Goal: Task Accomplishment & Management: Manage account settings

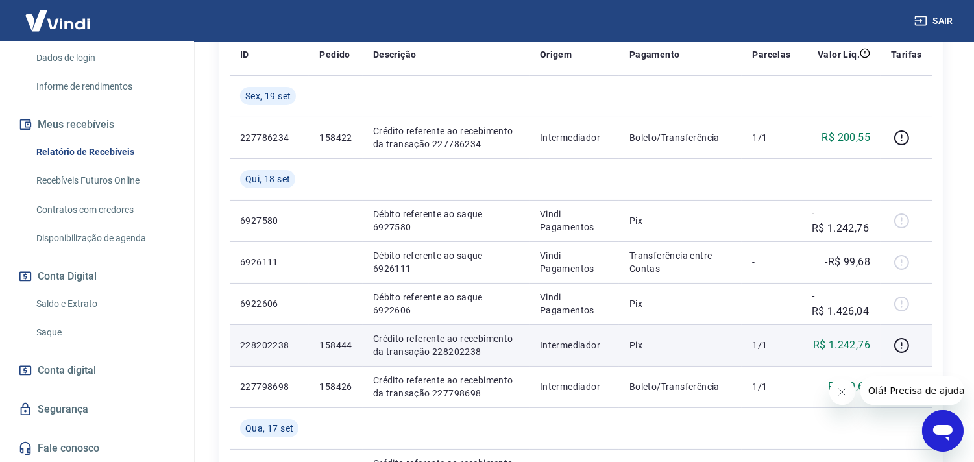
scroll to position [288, 0]
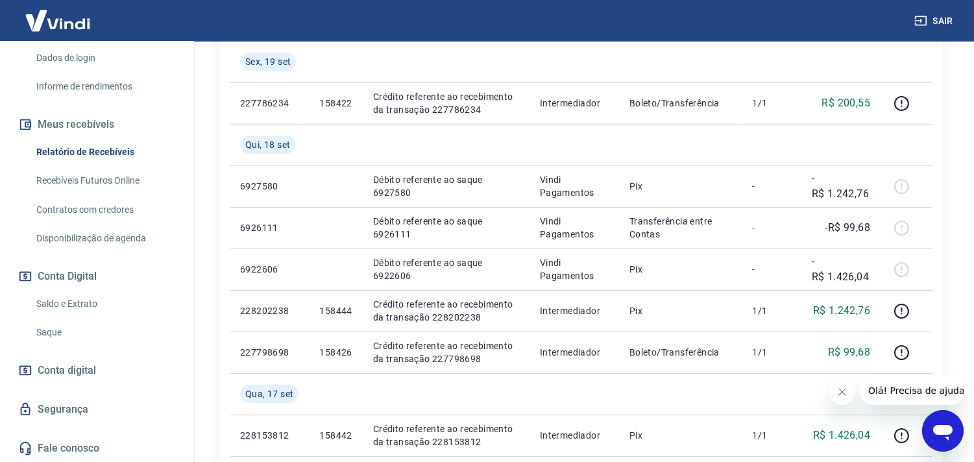
click at [76, 303] on link "Saldo e Extrato" at bounding box center [104, 304] width 147 height 27
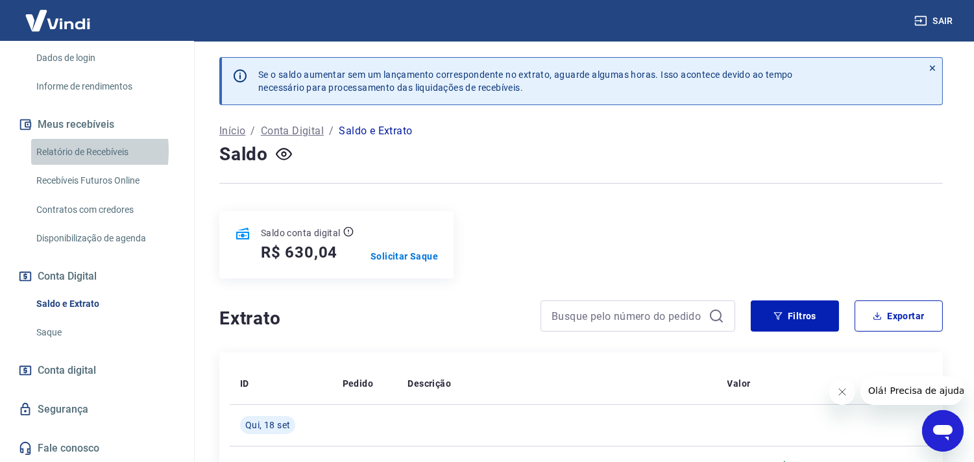
click at [47, 151] on link "Relatório de Recebíveis" at bounding box center [104, 152] width 147 height 27
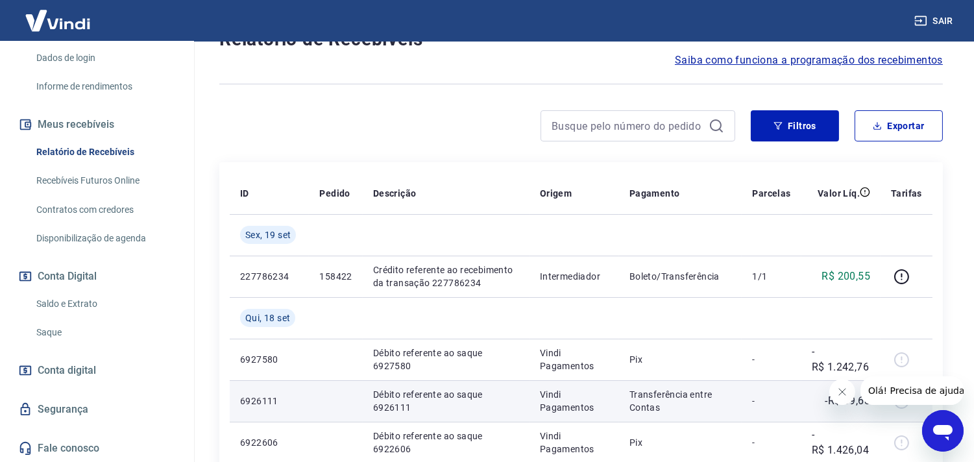
scroll to position [144, 0]
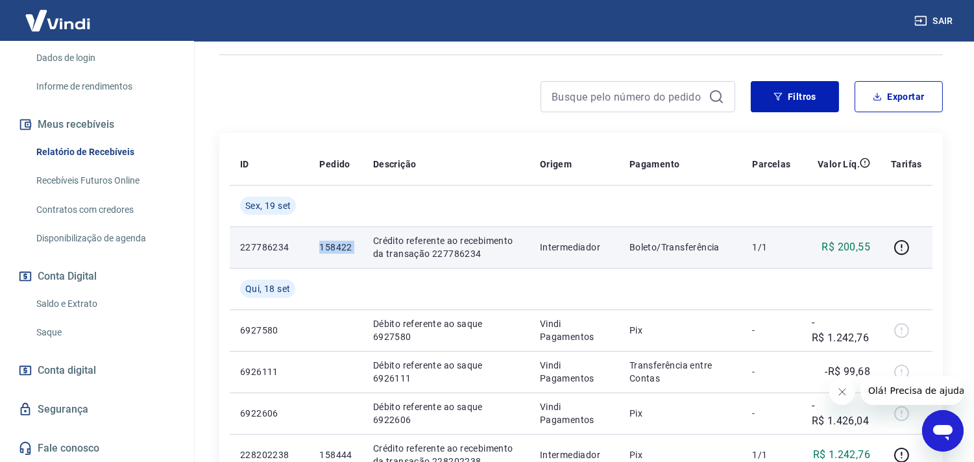
drag, startPoint x: 319, startPoint y: 247, endPoint x: 363, endPoint y: 243, distance: 44.3
click at [363, 243] on tr "227786234 158422 Crédito referente ao recebimento da transação 227786234 Interm…" at bounding box center [581, 247] width 703 height 42
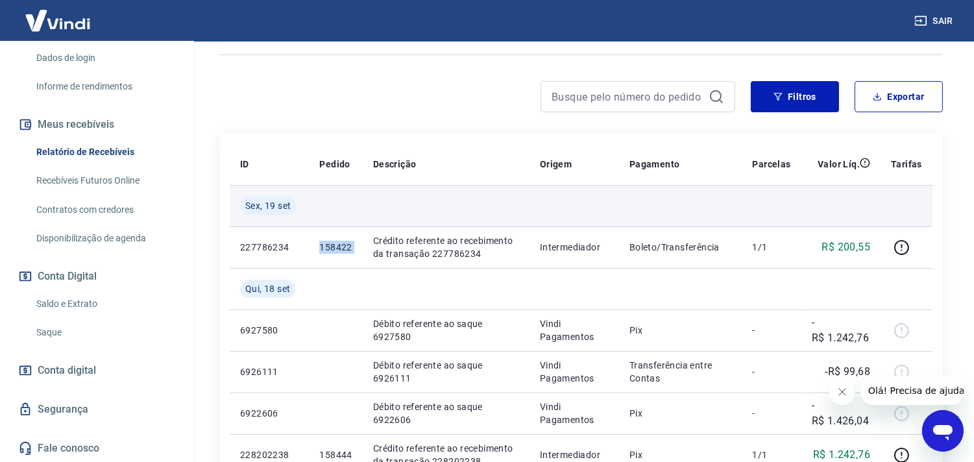
copy p "158422"
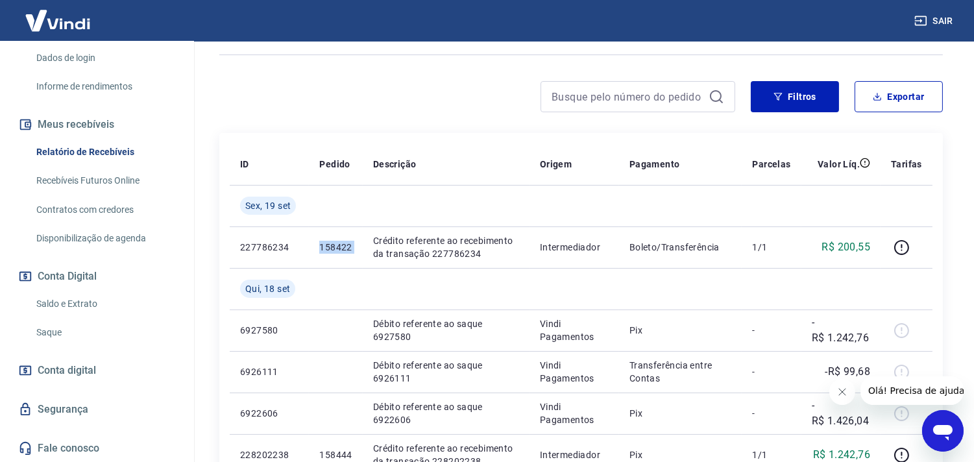
scroll to position [0, 0]
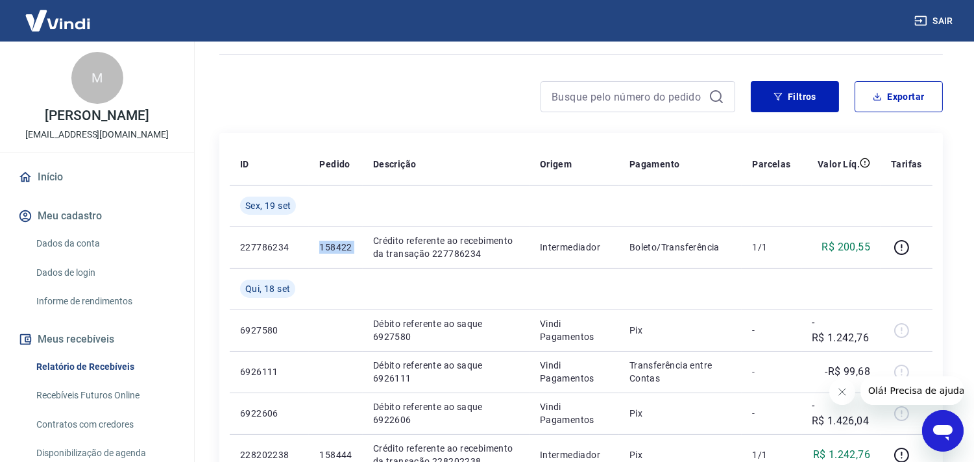
click at [53, 170] on link "Início" at bounding box center [97, 177] width 163 height 29
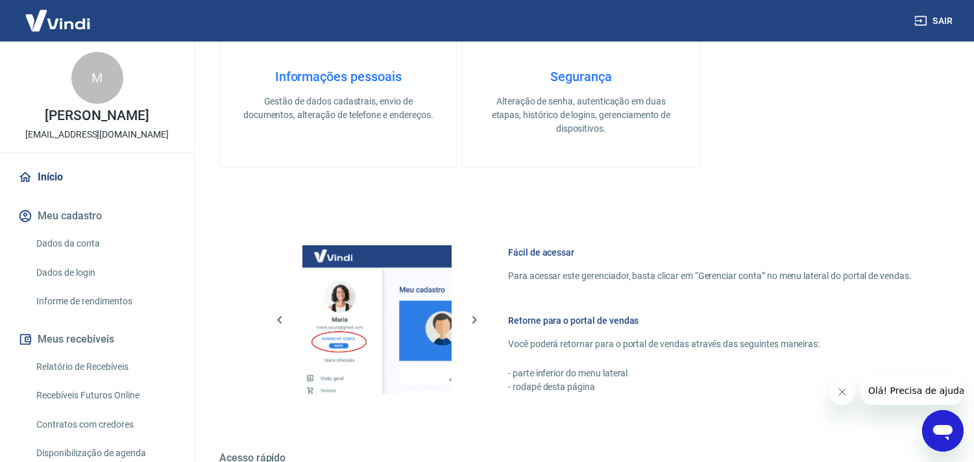
scroll to position [563, 0]
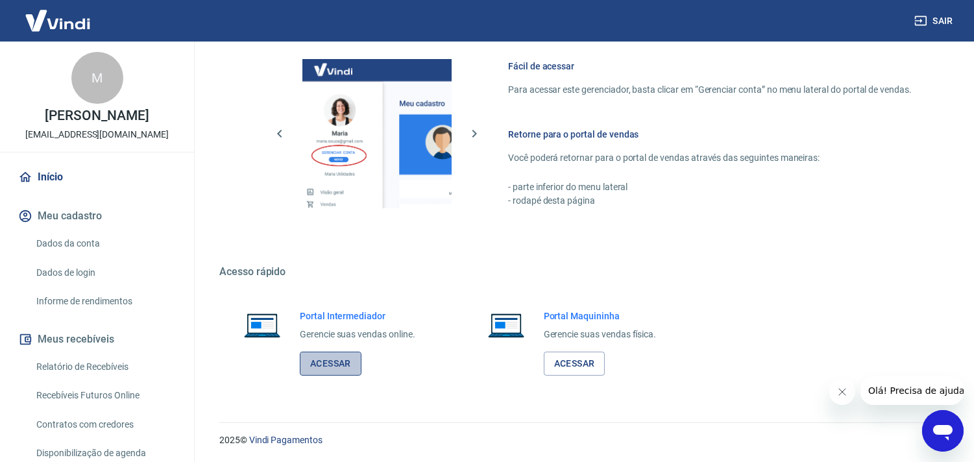
click at [341, 356] on link "Acessar" at bounding box center [331, 364] width 62 height 24
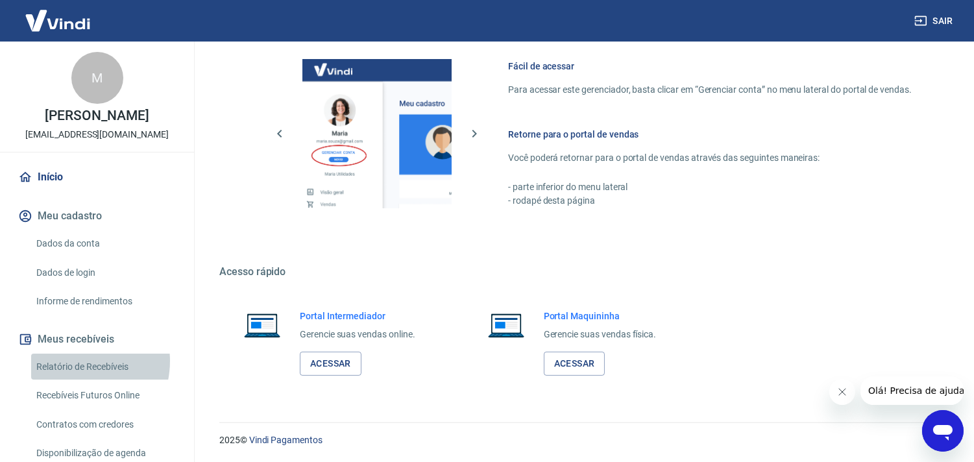
click at [73, 361] on link "Relatório de Recebíveis" at bounding box center [104, 367] width 147 height 27
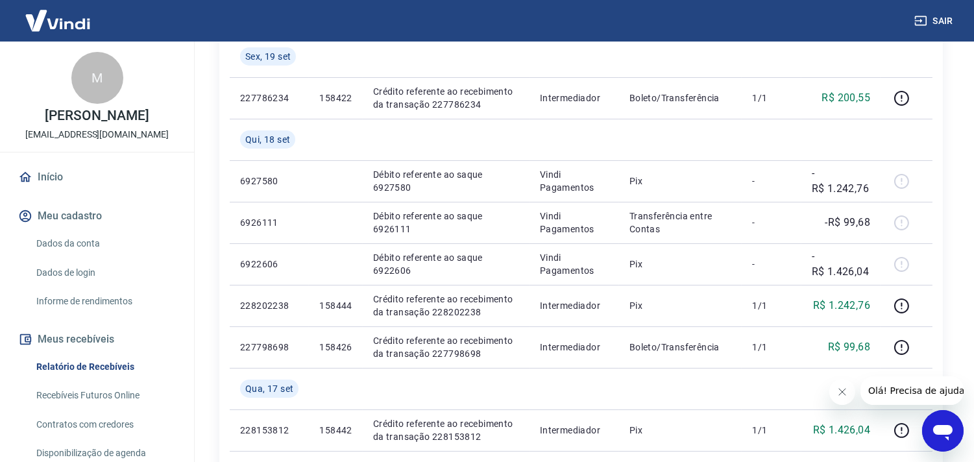
scroll to position [288, 0]
